Goal: Information Seeking & Learning: Learn about a topic

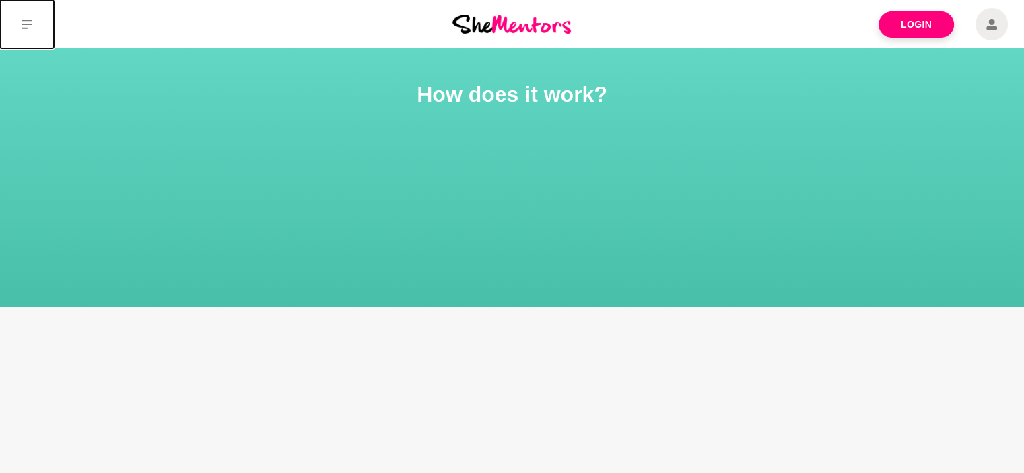
click at [23, 26] on icon at bounding box center [27, 24] width 11 height 11
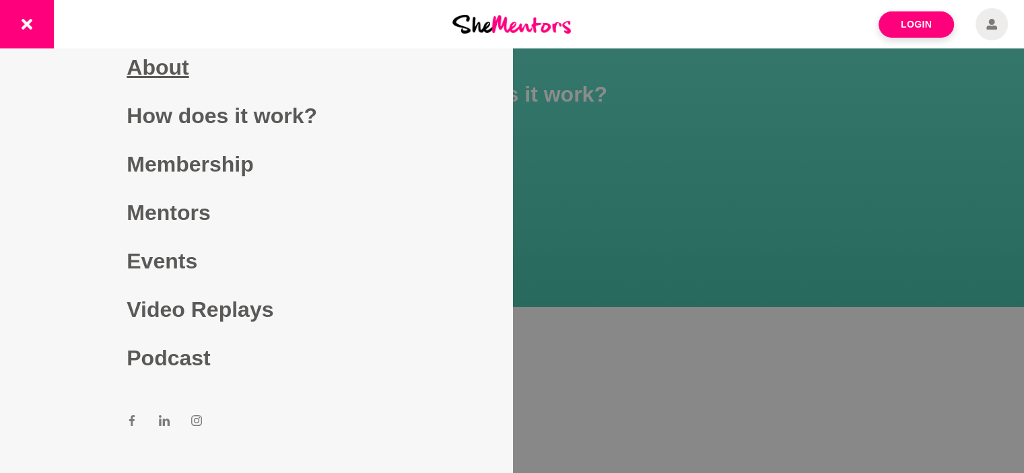
click at [153, 64] on link "About" at bounding box center [256, 67] width 258 height 48
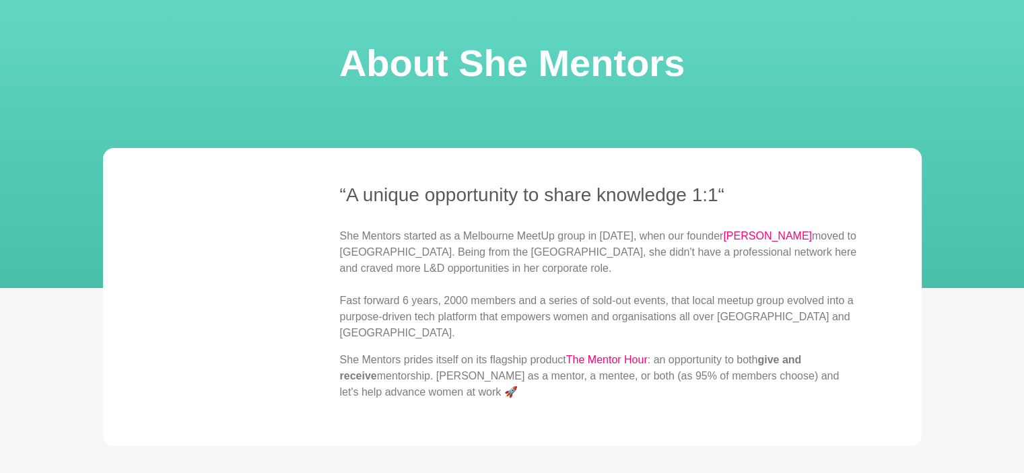
scroll to position [57, 0]
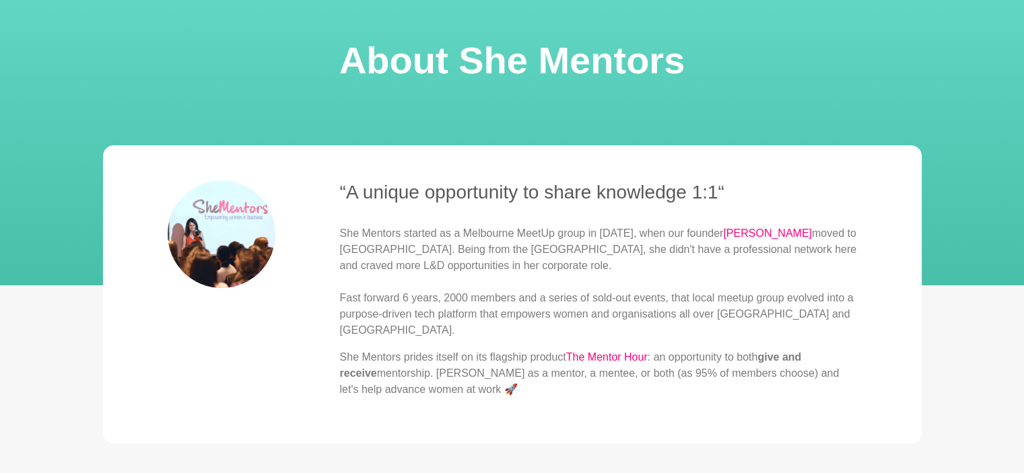
click at [618, 299] on p "She Mentors started as a Melbourne MeetUp group in [DATE], when our founder [PE…" at bounding box center [598, 281] width 517 height 113
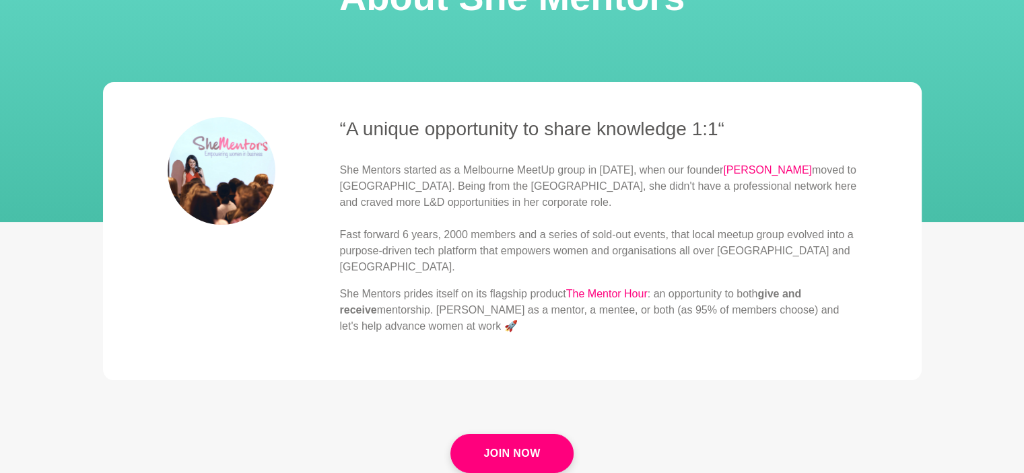
scroll to position [121, 0]
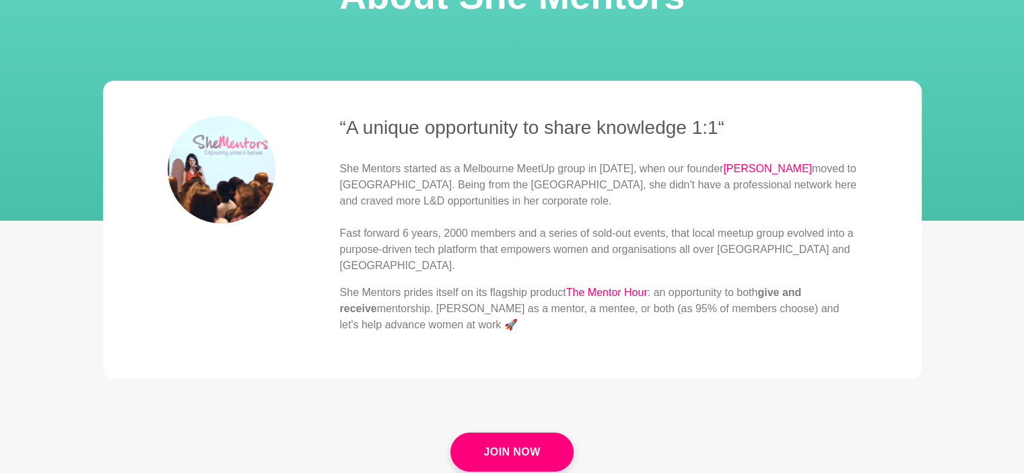
click at [775, 231] on p "She Mentors started as a Melbourne MeetUp group in [DATE], when our founder [PE…" at bounding box center [598, 217] width 517 height 113
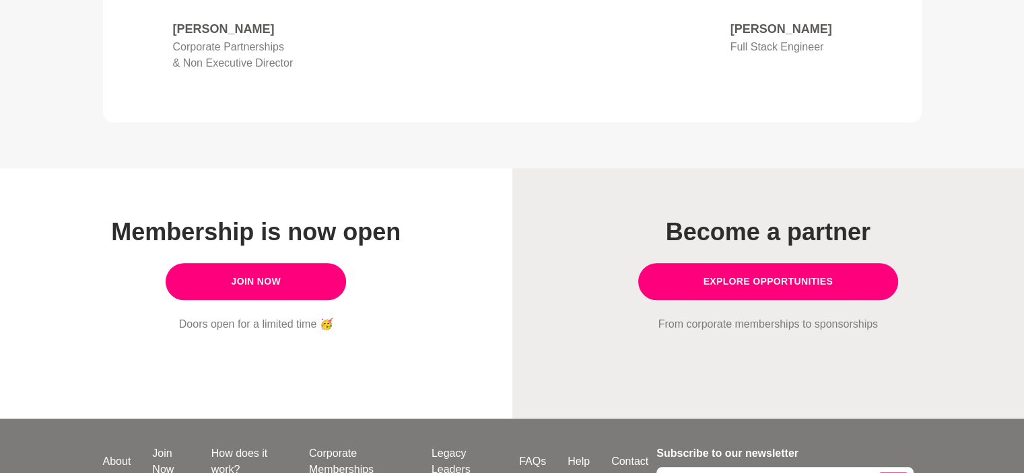
scroll to position [1205, 0]
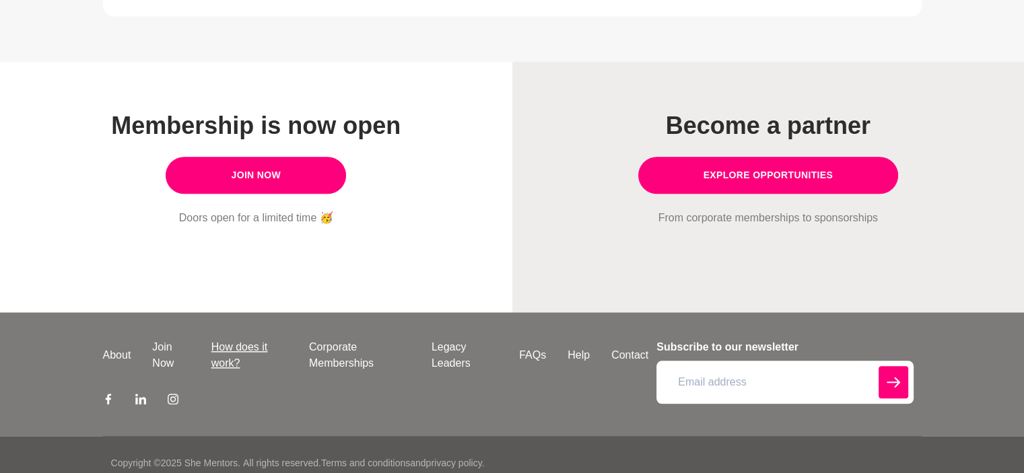
click at [245, 339] on link "How does it work?" at bounding box center [250, 355] width 98 height 32
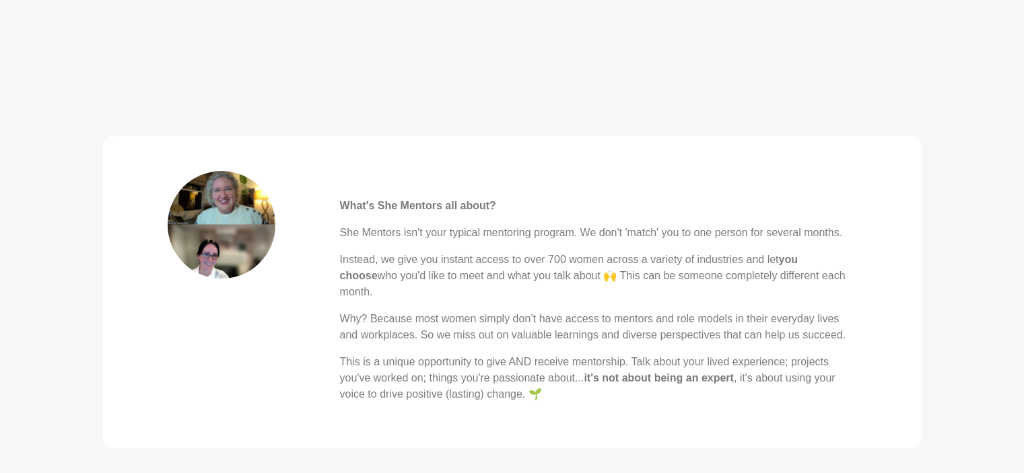
scroll to position [433, 0]
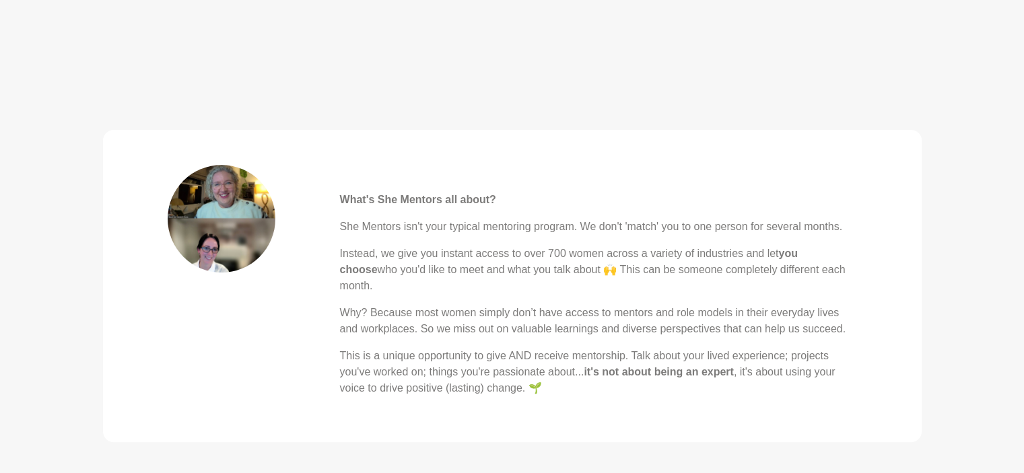
click at [880, 230] on blockquote "What's She Mentors all about? She Mentors isn't your typical mentoring program.…" at bounding box center [512, 286] width 818 height 312
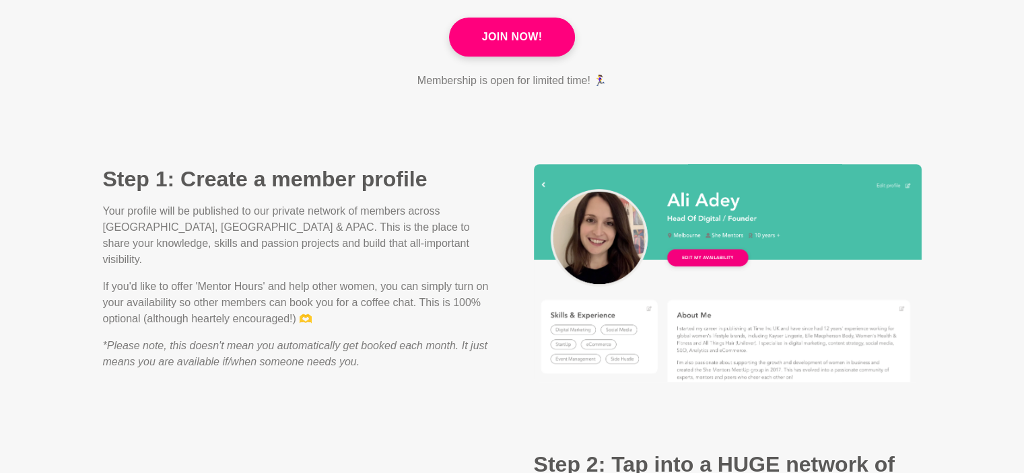
scroll to position [913, 0]
